Goal: Information Seeking & Learning: Learn about a topic

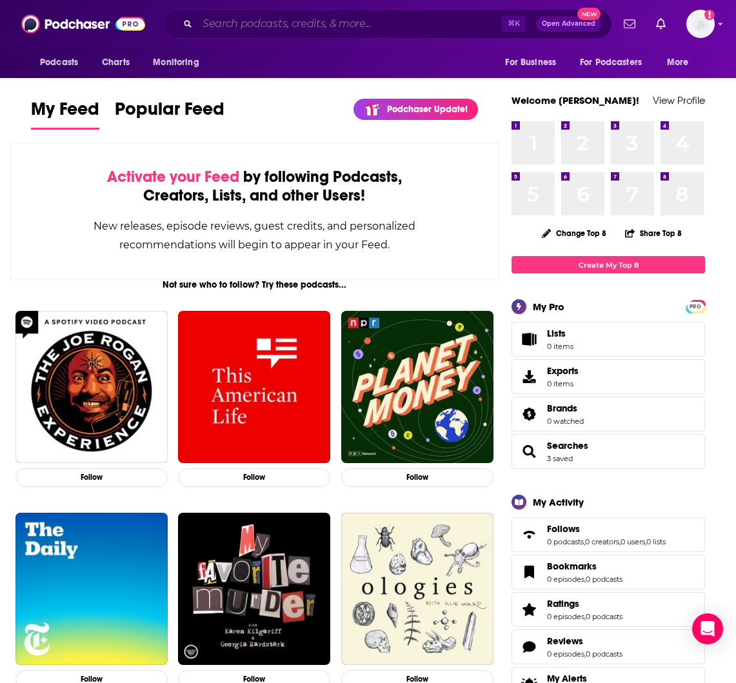
click at [273, 30] on input "Search podcasts, credits, & more..." at bounding box center [349, 24] width 304 height 21
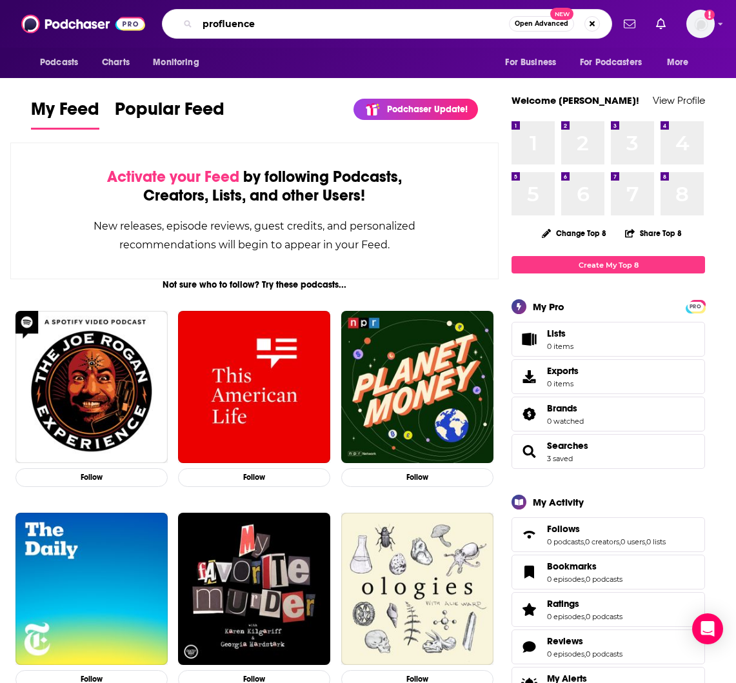
type input "profluence"
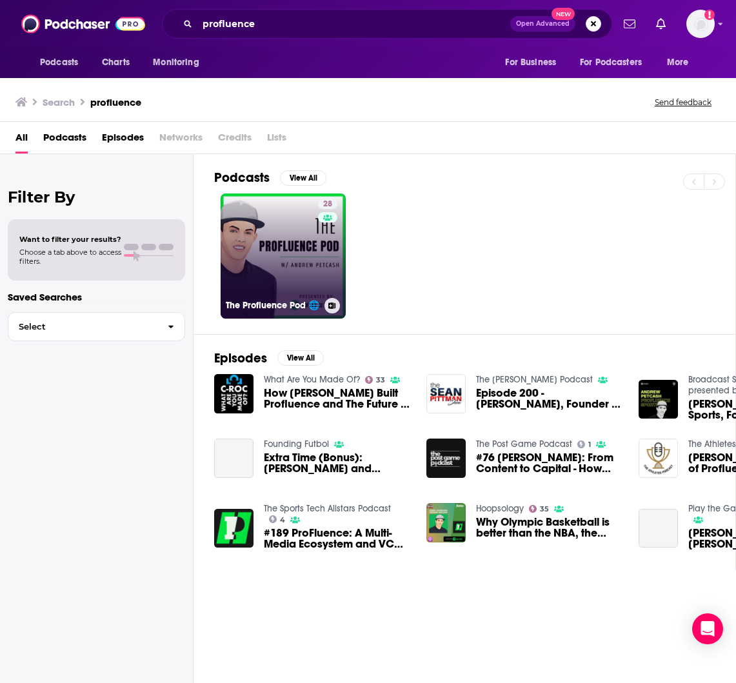
click at [275, 219] on link "28 The Profluence Pod 🌐" at bounding box center [283, 255] width 125 height 125
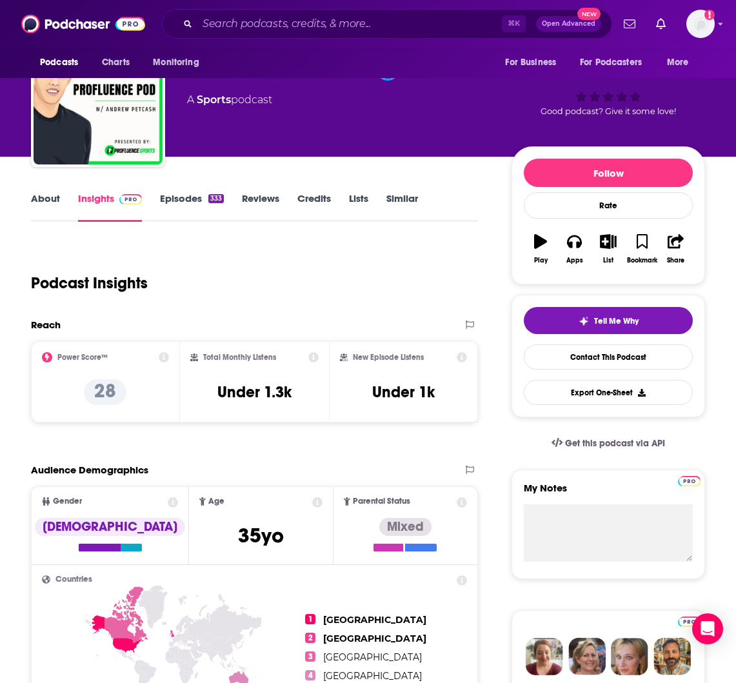
scroll to position [59, 0]
